Goal: Task Accomplishment & Management: Complete application form

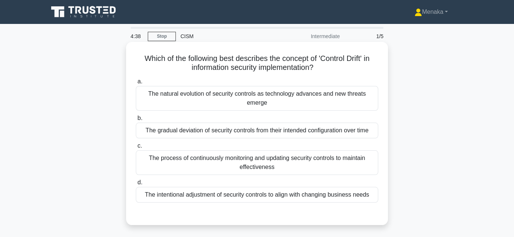
click at [242, 132] on div "The gradual deviation of security controls from their intended configuration ov…" at bounding box center [257, 131] width 242 height 16
click at [136, 121] on input "b. The gradual deviation of security controls from their intended configuration…" at bounding box center [136, 118] width 0 height 5
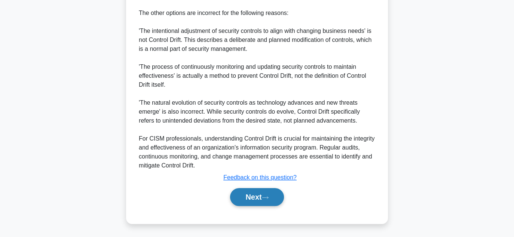
click at [261, 202] on button "Next" at bounding box center [256, 197] width 53 height 18
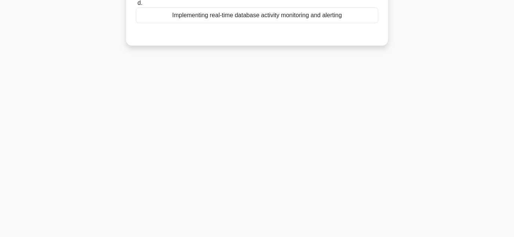
scroll to position [17, 0]
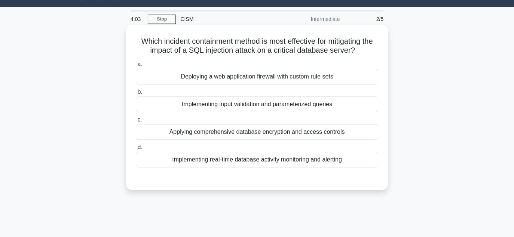
click at [241, 162] on div "Implementing real-time database activity monitoring and alerting" at bounding box center [257, 160] width 242 height 16
click at [136, 150] on input "d. Implementing real-time database activity monitoring and alerting" at bounding box center [136, 147] width 0 height 5
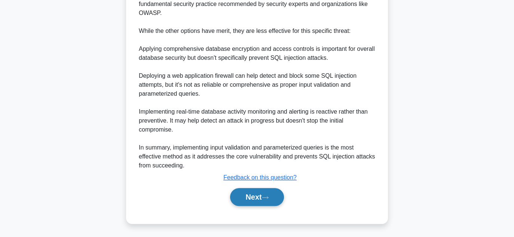
click at [266, 199] on icon at bounding box center [265, 198] width 7 height 4
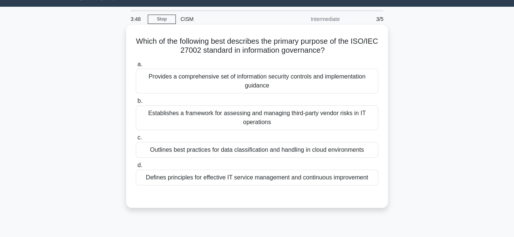
click at [261, 120] on div "Establishes a framework for assessing and managing third-party vendor risks in …" at bounding box center [257, 117] width 242 height 25
click at [136, 104] on input "b. Establishes a framework for assessing and managing third-party vendor risks …" at bounding box center [136, 101] width 0 height 5
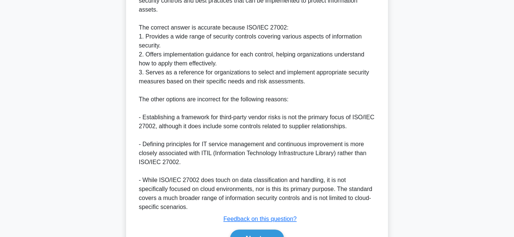
scroll to position [332, 0]
